Goal: Information Seeking & Learning: Find specific fact

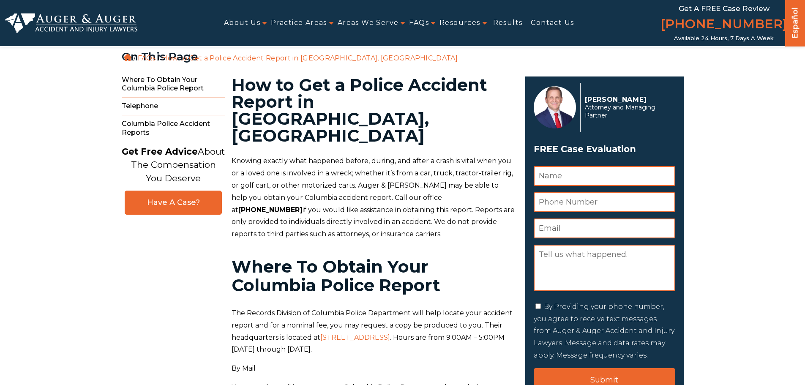
scroll to position [122, 0]
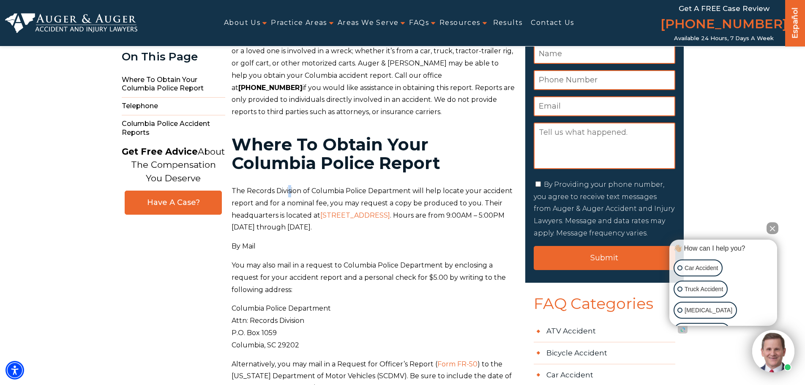
click at [339, 185] on p "The Records Division of Columbia Police Department will help locate your accide…" at bounding box center [374, 209] width 284 height 49
click at [385, 185] on p "The Records Division of Columbia Police Department will help locate your accide…" at bounding box center [374, 209] width 284 height 49
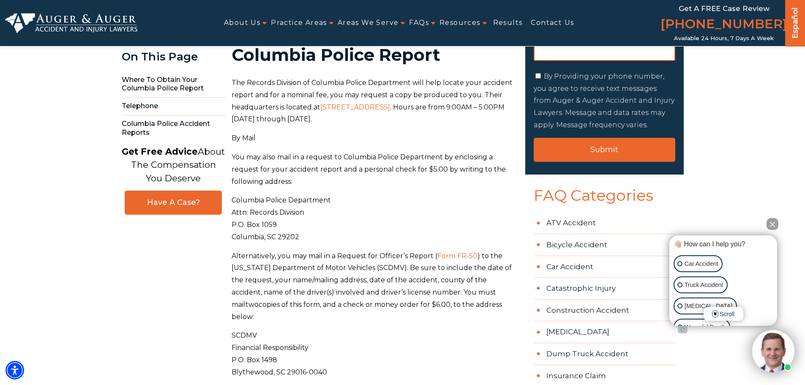
scroll to position [249, 0]
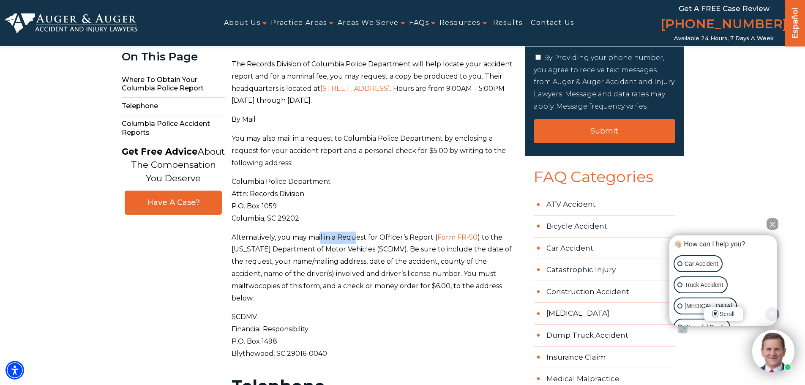
drag, startPoint x: 365, startPoint y: 210, endPoint x: 374, endPoint y: 210, distance: 9.3
click at [372, 232] on p "Alternatively, you may mail in a Request for Officer’s Report ( Form FR-50 ) to…" at bounding box center [374, 268] width 284 height 73
click at [374, 232] on p "Alternatively, you may mail in a Request for Officer’s Report ( Form FR-50 ) to…" at bounding box center [374, 268] width 284 height 73
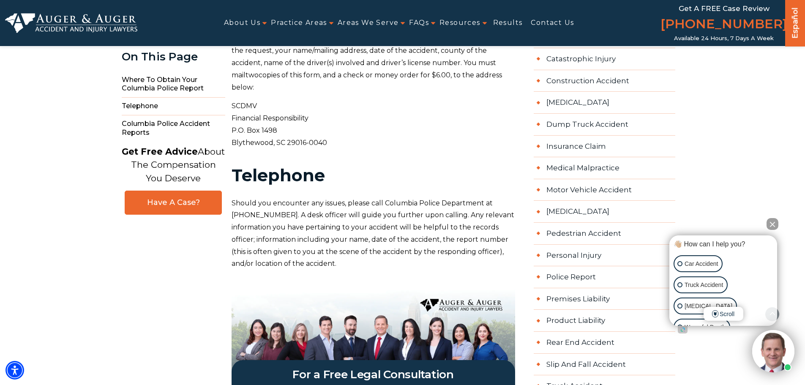
scroll to position [460, 0]
drag, startPoint x: 368, startPoint y: 166, endPoint x: 428, endPoint y: 165, distance: 60.0
click at [417, 199] on span "Should you encounter any issues, please call Columbia Police Department at [PHO…" at bounding box center [373, 233] width 283 height 69
click at [427, 199] on span "Should you encounter any issues, please call Columbia Police Department at [PHO…" at bounding box center [373, 233] width 283 height 69
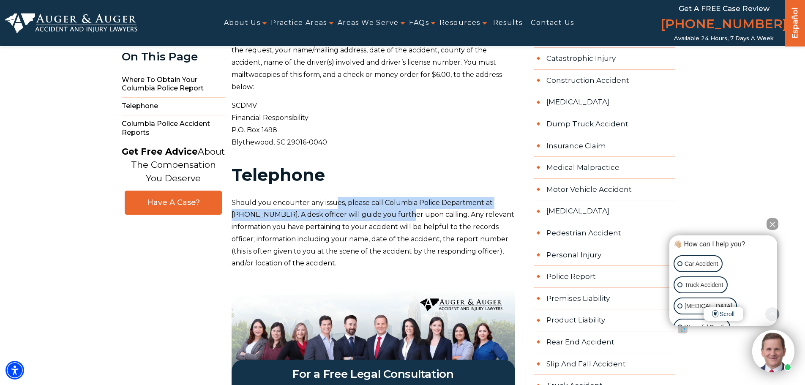
drag, startPoint x: 358, startPoint y: 175, endPoint x: 393, endPoint y: 176, distance: 35.1
click at [377, 197] on p "Should you encounter any issues, please call Columbia Police Department at [PHO…" at bounding box center [374, 233] width 284 height 73
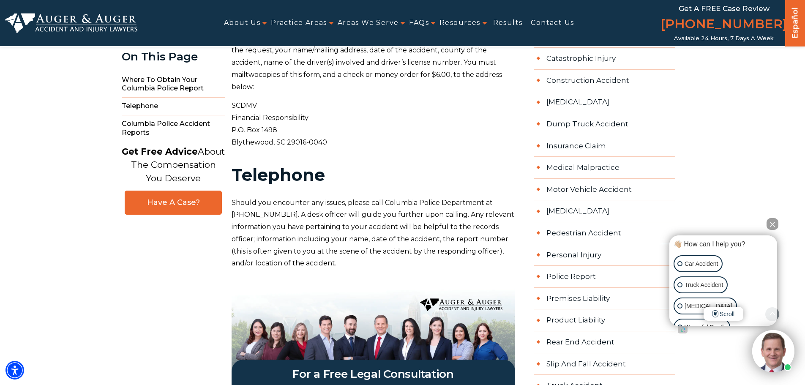
click at [404, 197] on p "Should you encounter any issues, please call Columbia Police Department at [PHO…" at bounding box center [374, 233] width 284 height 73
drag, startPoint x: 380, startPoint y: 183, endPoint x: 448, endPoint y: 184, distance: 67.6
click at [446, 199] on span "Should you encounter any issues, please call Columbia Police Department at [PHO…" at bounding box center [373, 233] width 283 height 69
click at [448, 199] on span "Should you encounter any issues, please call Columbia Police Department at [PHO…" at bounding box center [373, 233] width 283 height 69
drag, startPoint x: 309, startPoint y: 188, endPoint x: 382, endPoint y: 187, distance: 73.5
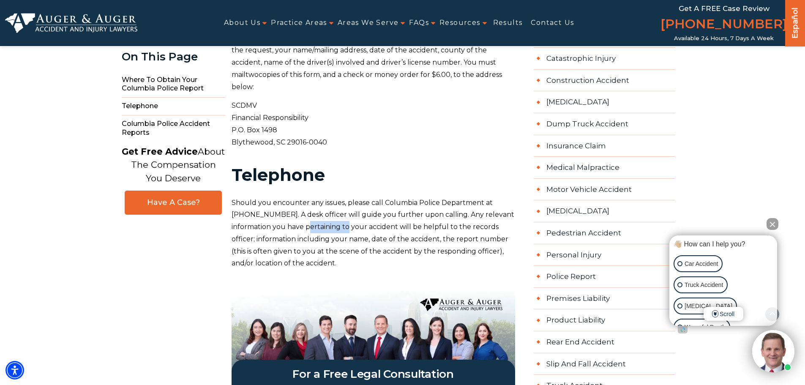
click at [372, 197] on p "Should you encounter any issues, please call Columbia Police Department at [PHO…" at bounding box center [374, 233] width 284 height 73
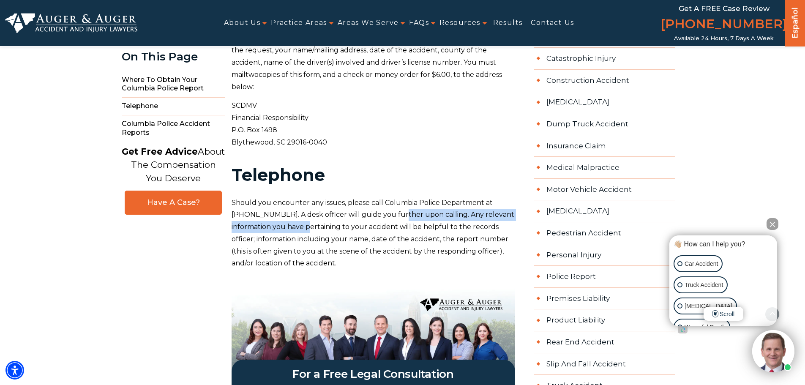
click at [383, 197] on p "Should you encounter any issues, please call Columbia Police Department at [PHO…" at bounding box center [374, 233] width 284 height 73
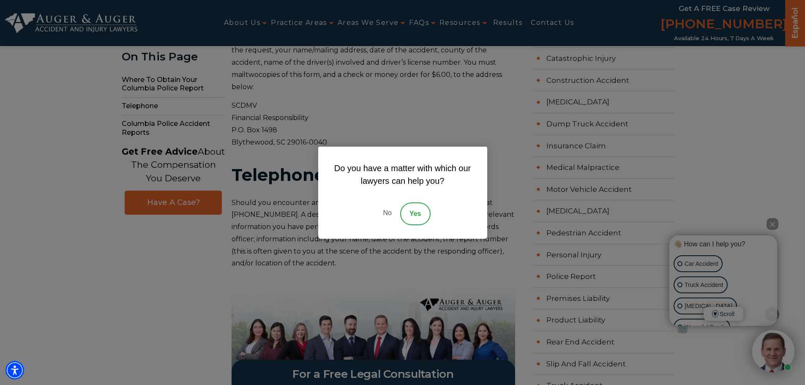
click at [376, 216] on link "No" at bounding box center [386, 213] width 25 height 23
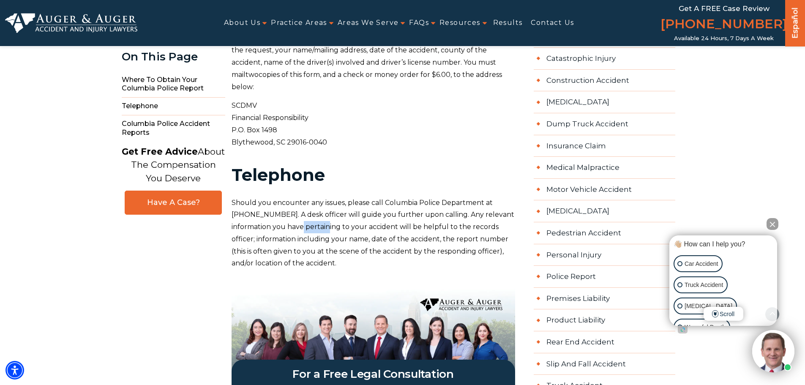
drag, startPoint x: 306, startPoint y: 188, endPoint x: 336, endPoint y: 192, distance: 29.8
click at [336, 197] on p "Should you encounter any issues, please call Columbia Police Department at [PHO…" at bounding box center [374, 233] width 284 height 73
click at [367, 199] on span "Should you encounter any issues, please call Columbia Police Department at [PHO…" at bounding box center [373, 233] width 283 height 69
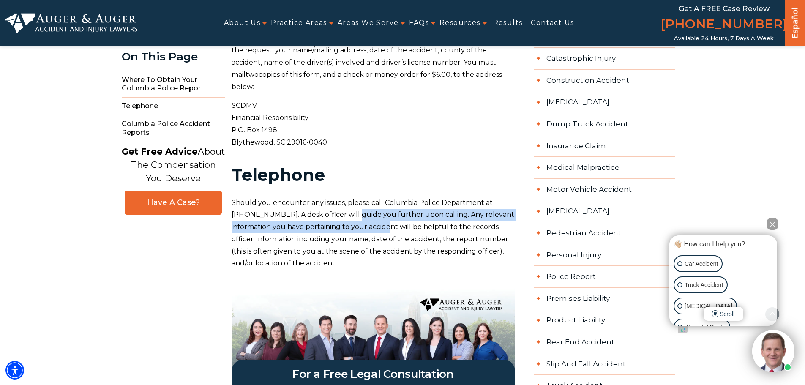
drag, startPoint x: 332, startPoint y: 187, endPoint x: 396, endPoint y: 193, distance: 64.5
click at [394, 197] on p "Should you encounter any issues, please call Columbia Police Department at [PHO…" at bounding box center [374, 233] width 284 height 73
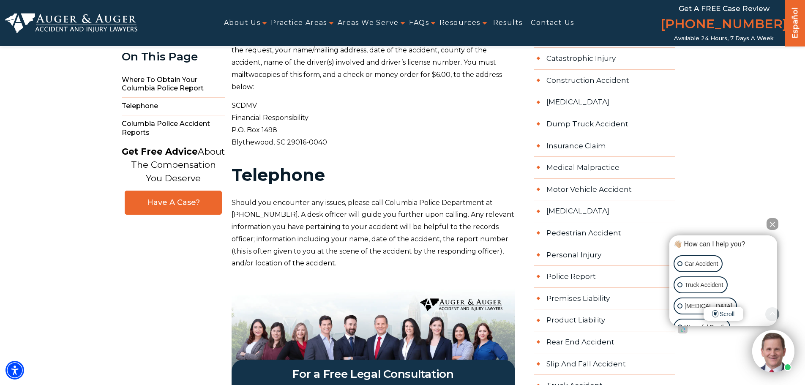
click at [396, 199] on span "Should you encounter any issues, please call Columbia Police Department at [PHO…" at bounding box center [373, 233] width 283 height 69
drag, startPoint x: 317, startPoint y: 203, endPoint x: 343, endPoint y: 205, distance: 25.8
click at [343, 205] on span "Should you encounter any issues, please call Columbia Police Department at [PHO…" at bounding box center [373, 233] width 283 height 69
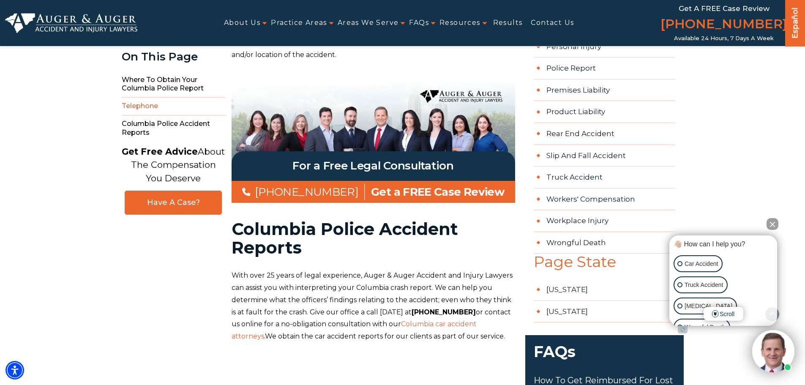
scroll to position [671, 0]
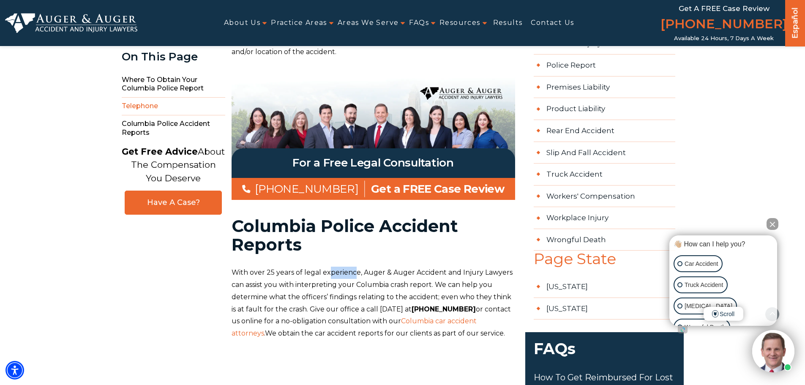
drag, startPoint x: 350, startPoint y: 237, endPoint x: 373, endPoint y: 237, distance: 22.8
click at [367, 268] on span "With over 25 years of legal experience, Auger & Auger Accident and Injury Lawye…" at bounding box center [372, 302] width 281 height 69
click at [385, 268] on span "With over 25 years of legal experience, Auger & Auger Accident and Injury Lawye…" at bounding box center [372, 302] width 281 height 69
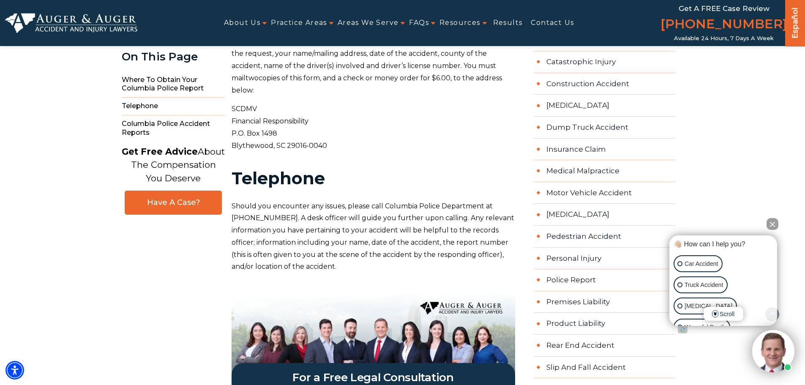
scroll to position [465, 0]
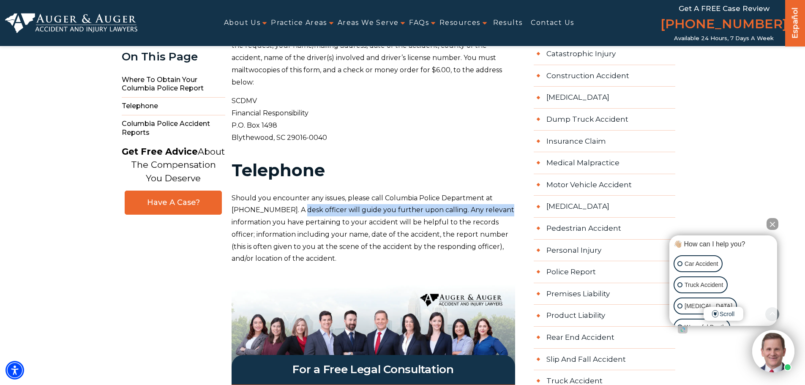
drag, startPoint x: 274, startPoint y: 175, endPoint x: 507, endPoint y: 169, distance: 232.5
click at [494, 192] on p "Should you encounter any issues, please call Columbia Police Department at [PHO…" at bounding box center [374, 228] width 284 height 73
click at [507, 192] on p "Should you encounter any issues, please call Columbia Police Department at [PHO…" at bounding box center [374, 228] width 284 height 73
drag, startPoint x: 524, startPoint y: 167, endPoint x: 552, endPoint y: 166, distance: 28.3
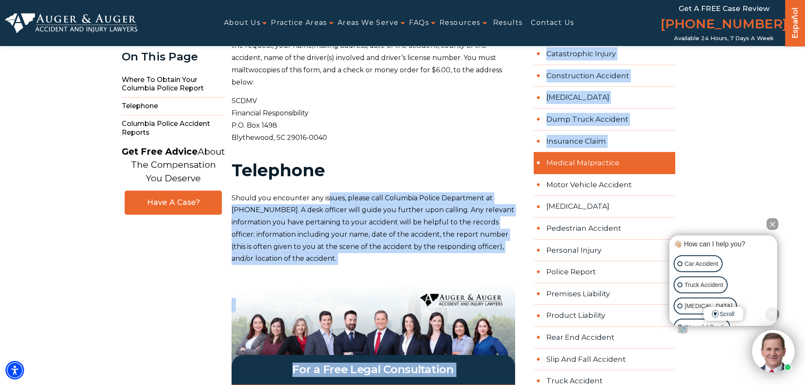
click at [552, 166] on link "Medical Malpractice" at bounding box center [605, 163] width 142 height 22
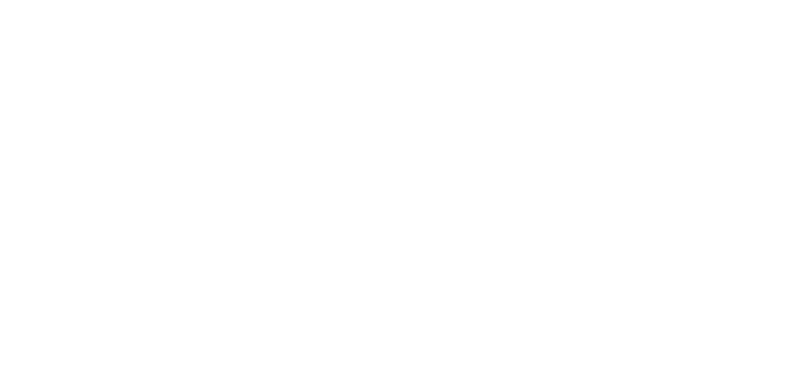
scroll to position [465, 0]
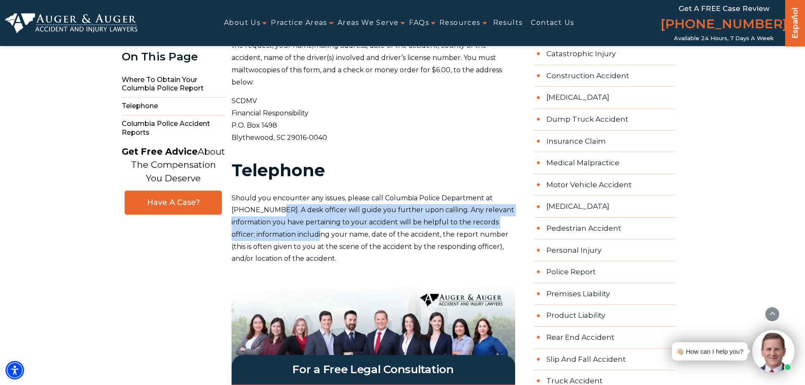
drag, startPoint x: 251, startPoint y: 171, endPoint x: 334, endPoint y: 204, distance: 88.8
click at [328, 203] on p "Should you encounter any issues, please call Columbia Police Department at [PHO…" at bounding box center [374, 228] width 284 height 73
click at [323, 201] on span "Should you encounter any issues, please call Columbia Police Department at [PHO…" at bounding box center [373, 228] width 283 height 69
